Goal: Use online tool/utility: Utilize a website feature to perform a specific function

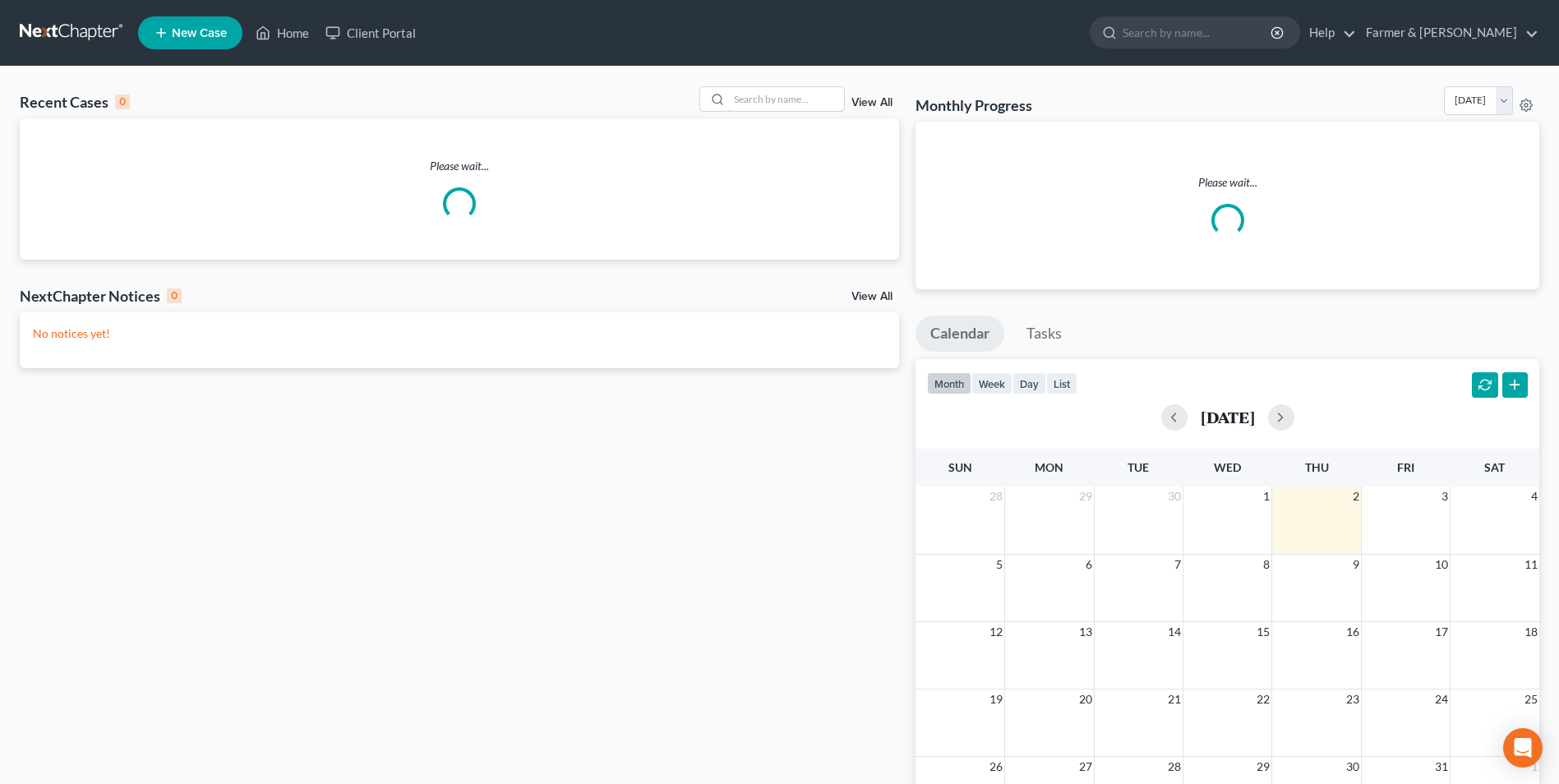
click at [762, 99] on input "search" at bounding box center [786, 99] width 115 height 24
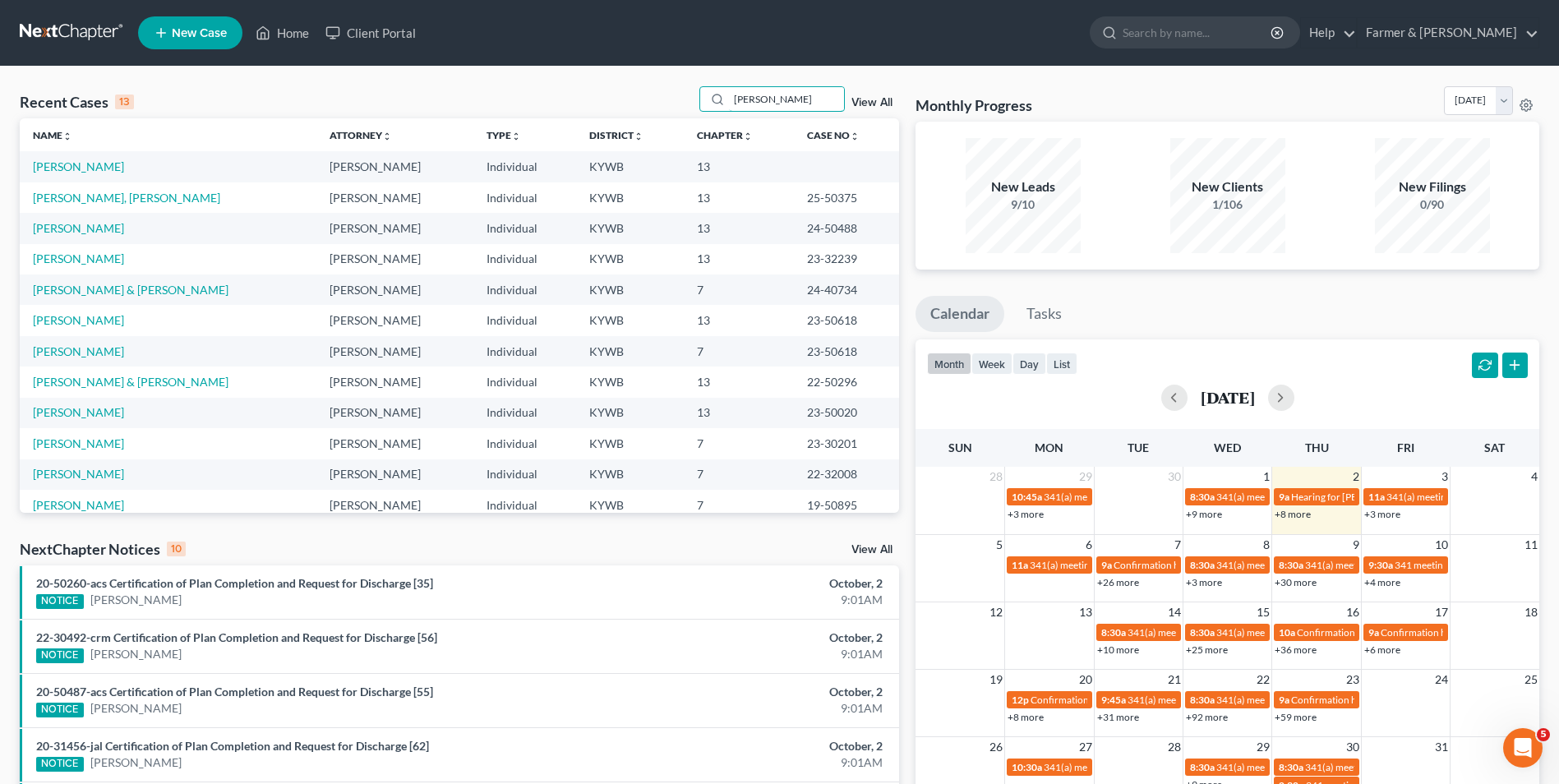
type input "[PERSON_NAME]"
click at [86, 169] on link "[PERSON_NAME]" at bounding box center [79, 166] width 91 height 14
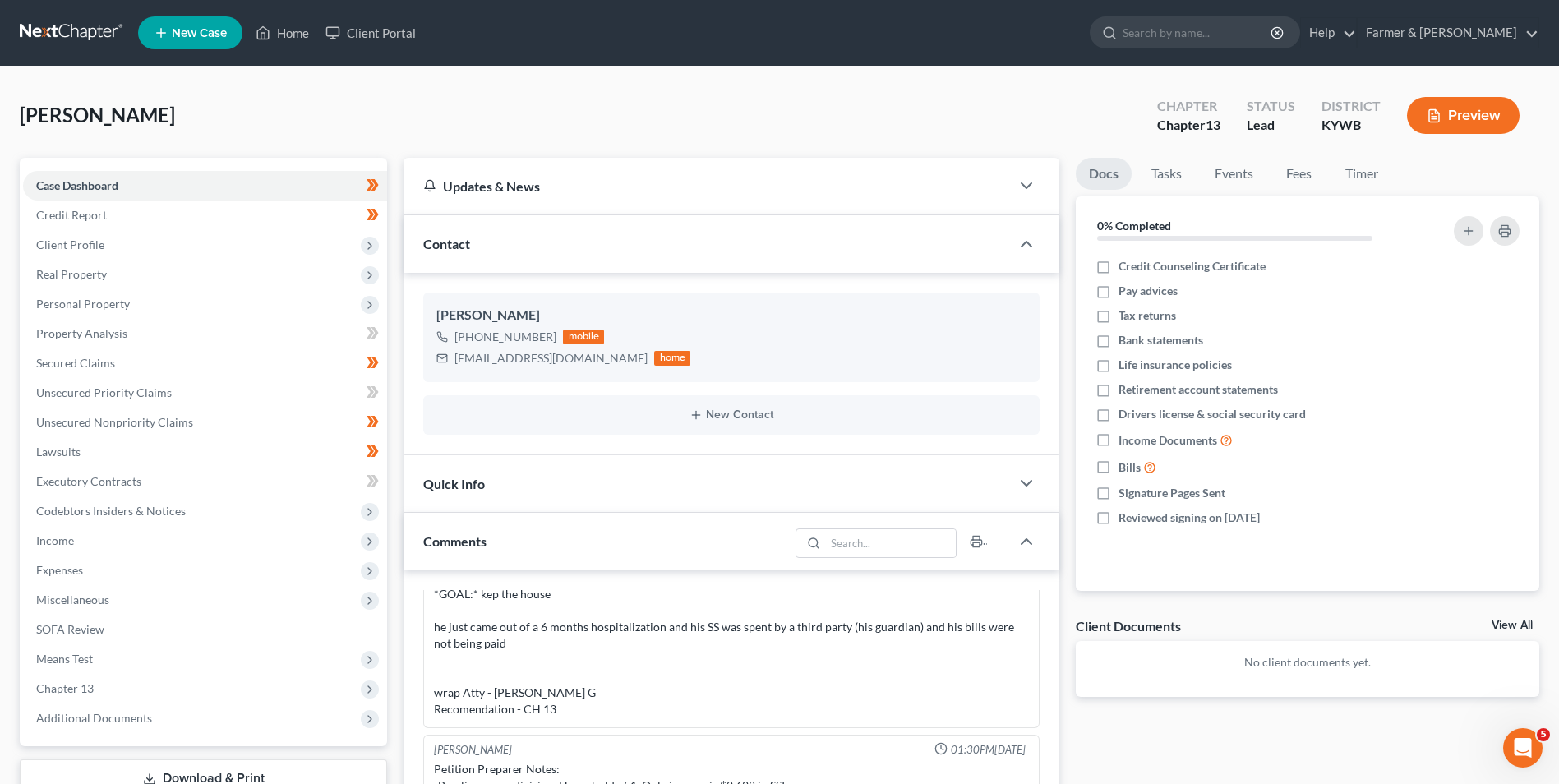
scroll to position [359, 0]
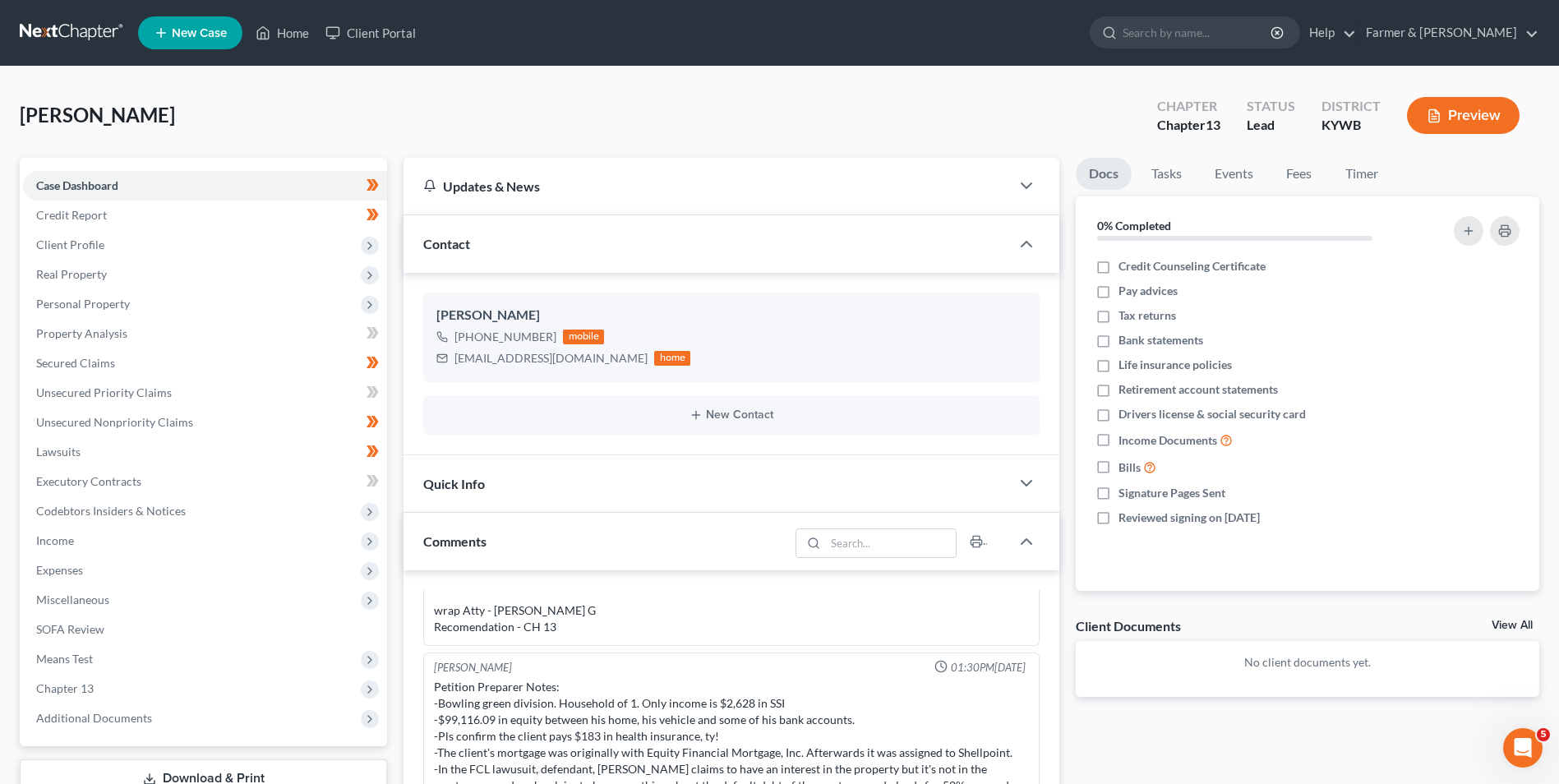
click at [111, 684] on span "Chapter 13" at bounding box center [205, 688] width 364 height 29
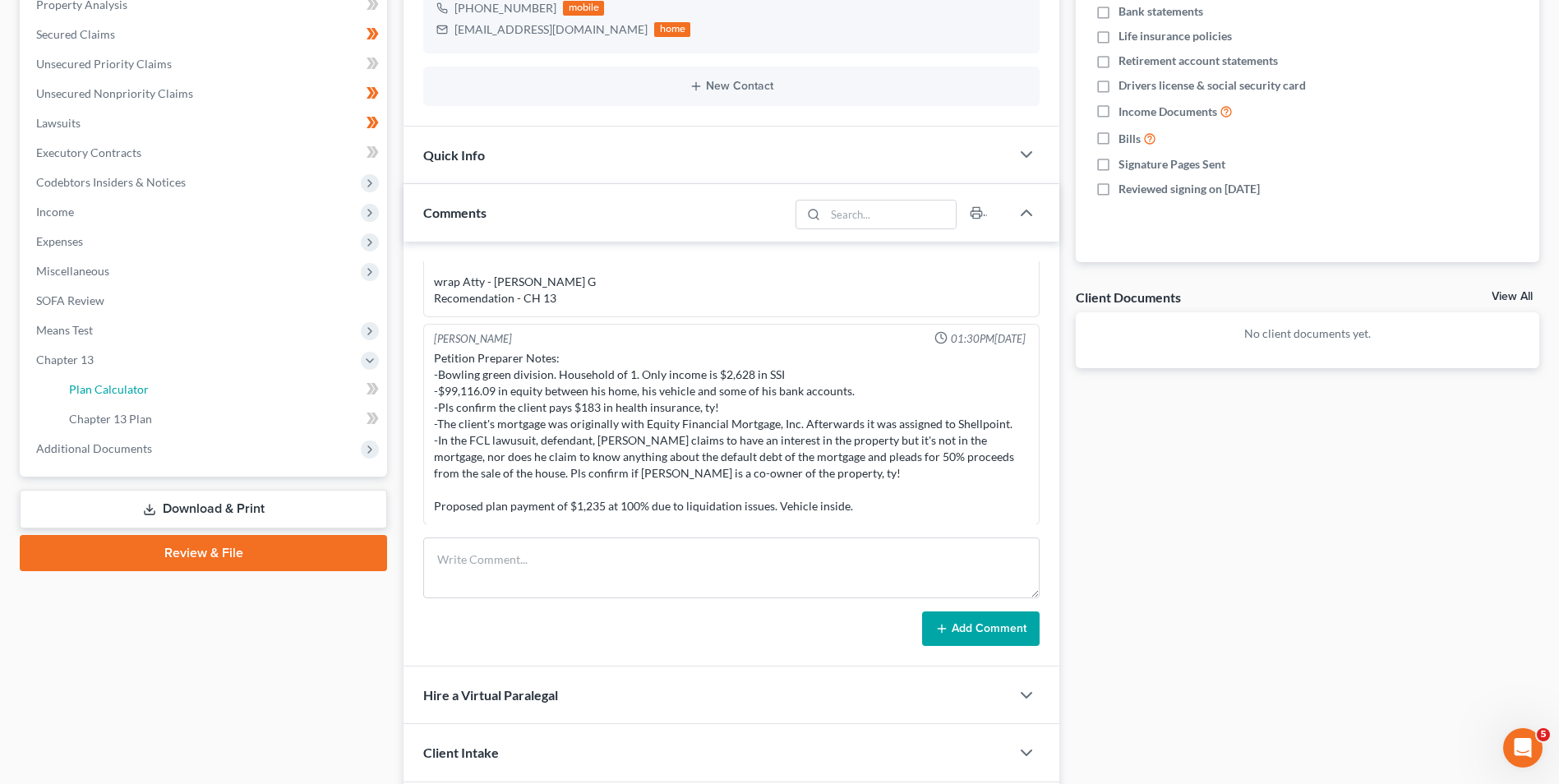
click at [123, 392] on span "Plan Calculator" at bounding box center [109, 388] width 80 height 14
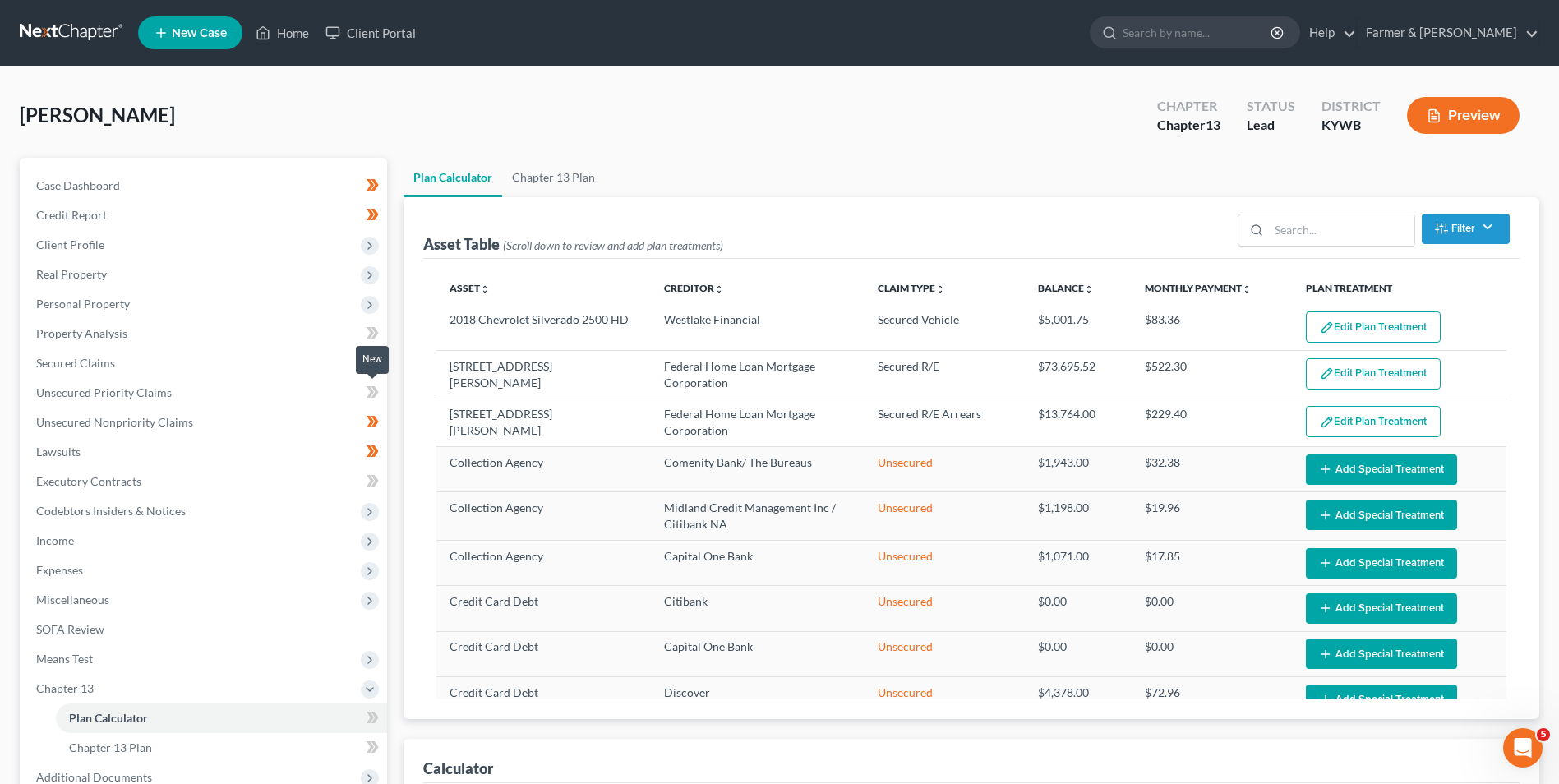
select select "59"
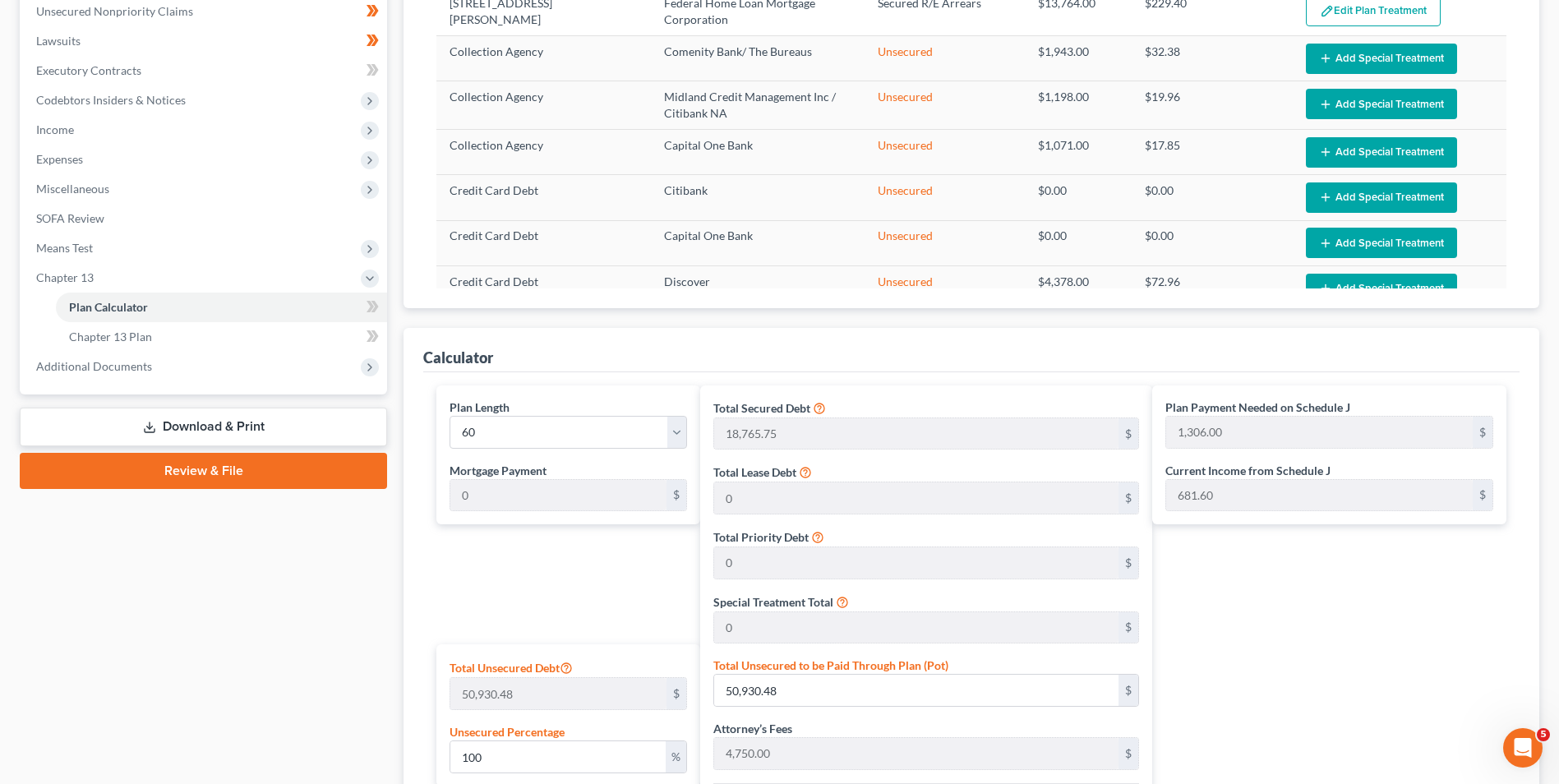
scroll to position [493, 0]
